Goal: Transaction & Acquisition: Purchase product/service

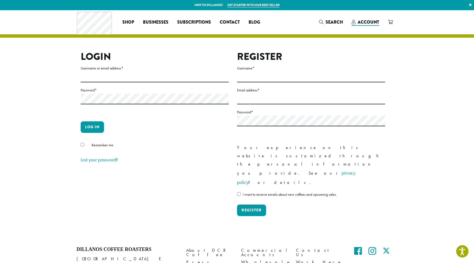
click at [93, 70] on label "Username or email address *" at bounding box center [155, 68] width 148 height 7
click at [93, 72] on input "Username or email address *" at bounding box center [155, 77] width 148 height 11
type input "**********"
click at [81, 121] on button "Log in" at bounding box center [92, 127] width 23 height 12
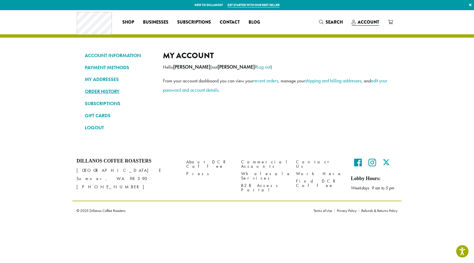
click at [106, 91] on link "ORDER HISTORY" at bounding box center [120, 91] width 70 height 9
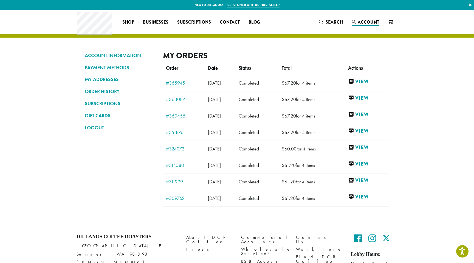
click at [210, 86] on td "September 2, 2025 09-02-2025" at bounding box center [220, 83] width 31 height 16
click at [173, 84] on link "#365945" at bounding box center [184, 82] width 36 height 5
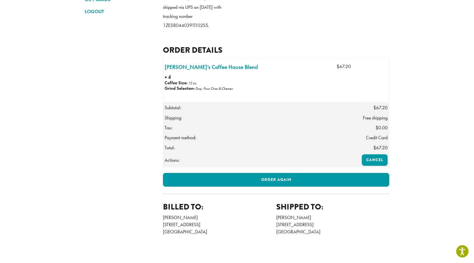
scroll to position [135, 0]
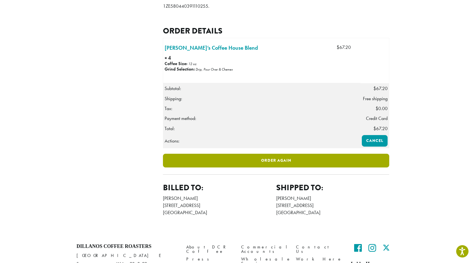
click at [267, 154] on link "Order again" at bounding box center [276, 161] width 226 height 14
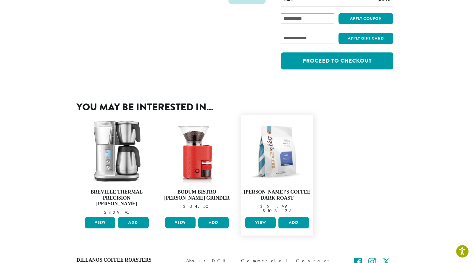
scroll to position [72, 0]
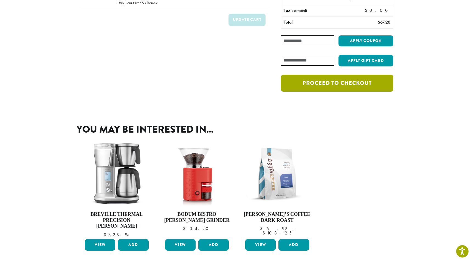
click at [326, 84] on link "Proceed to checkout" at bounding box center [337, 83] width 112 height 17
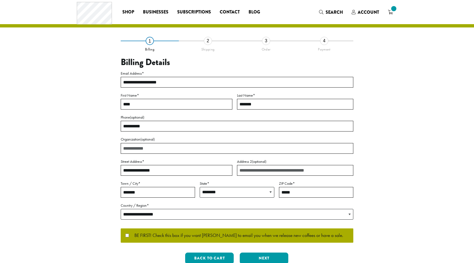
select select "**"
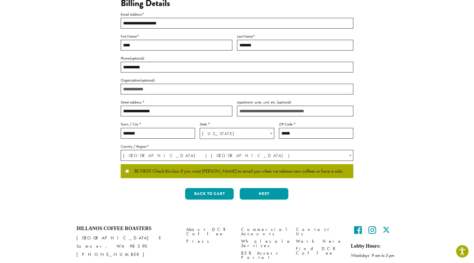
scroll to position [75, 0]
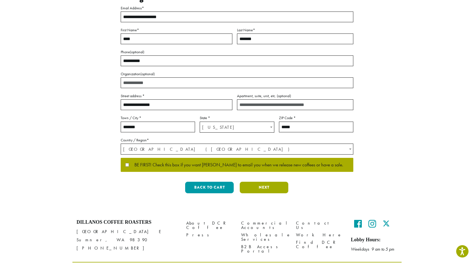
click at [255, 190] on button "Next" at bounding box center [264, 188] width 49 height 12
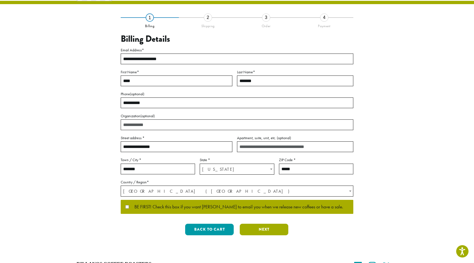
scroll to position [0, 0]
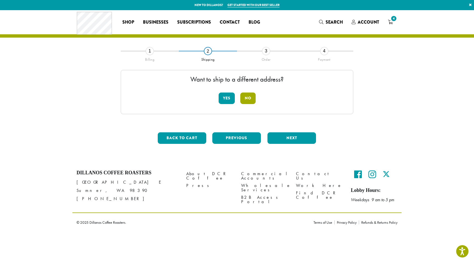
click at [249, 97] on button "No" at bounding box center [247, 98] width 15 height 12
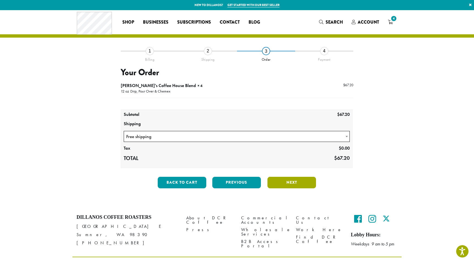
click at [292, 185] on button "Next" at bounding box center [291, 183] width 49 height 12
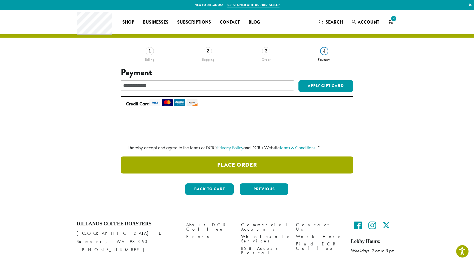
click at [238, 165] on button "Place Order" at bounding box center [237, 164] width 233 height 17
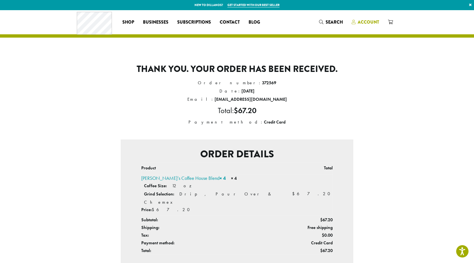
click at [368, 22] on span "Account" at bounding box center [368, 22] width 21 height 6
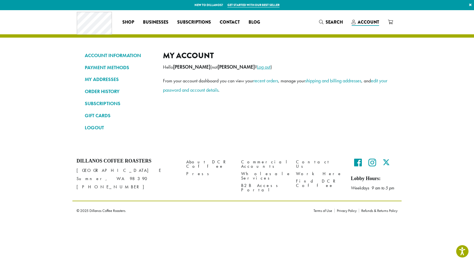
click at [257, 68] on link "Log out" at bounding box center [263, 67] width 13 height 6
